Goal: Task Accomplishment & Management: Use online tool/utility

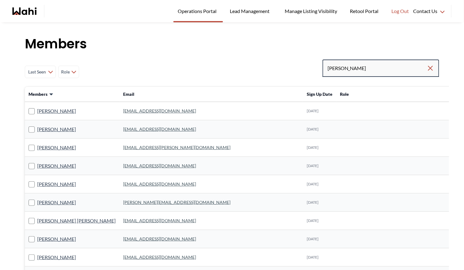
click at [360, 66] on input "[PERSON_NAME]" at bounding box center [377, 68] width 99 height 11
drag, startPoint x: 360, startPoint y: 66, endPoint x: 331, endPoint y: 71, distance: 29.0
click at [331, 71] on input "[PERSON_NAME]" at bounding box center [377, 68] width 99 height 11
type input "lih"
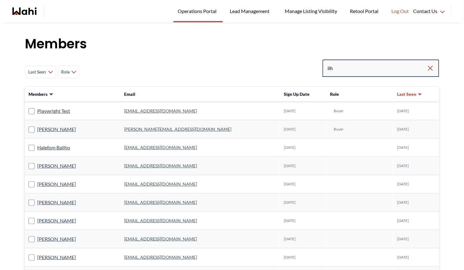
click at [356, 69] on input "lih" at bounding box center [377, 68] width 99 height 11
type input "l"
click at [384, 71] on input "Search input" at bounding box center [378, 68] width 100 height 11
paste input "[EMAIL_ADDRESS][DOMAIN_NAME]"
type input "[EMAIL_ADDRESS][DOMAIN_NAME]"
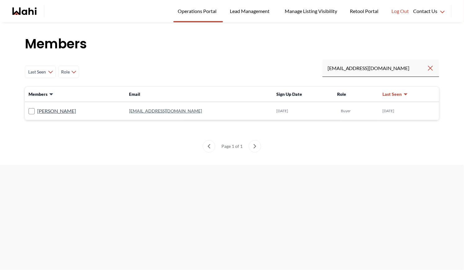
click at [168, 110] on link "[EMAIL_ADDRESS][DOMAIN_NAME]" at bounding box center [165, 110] width 73 height 5
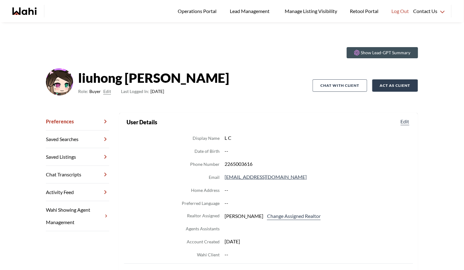
click at [387, 81] on button "Act as Client" at bounding box center [395, 85] width 46 height 12
